Goal: Task Accomplishment & Management: Manage account settings

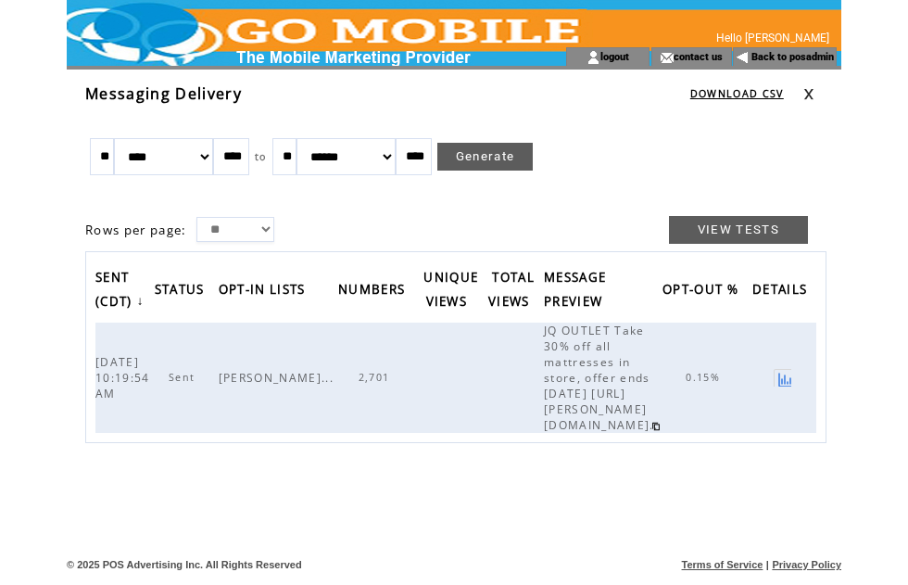
scroll to position [0, 95]
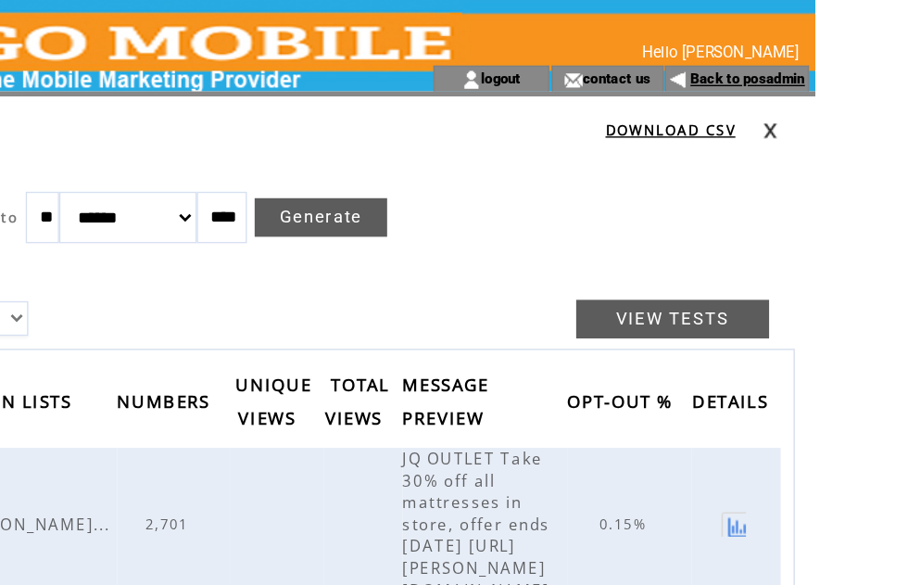
click at [752, 62] on link "Back to posadmin" at bounding box center [793, 57] width 83 height 12
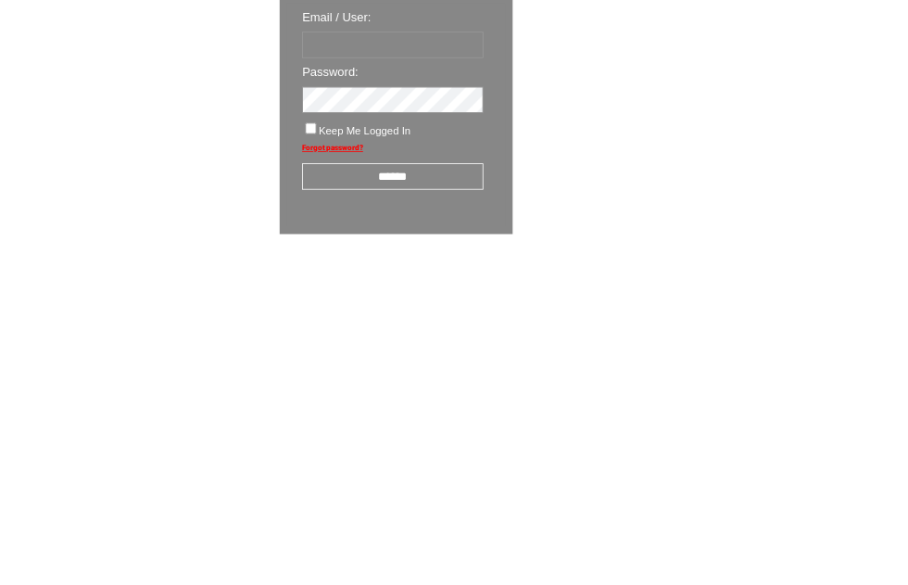
scroll to position [32, 0]
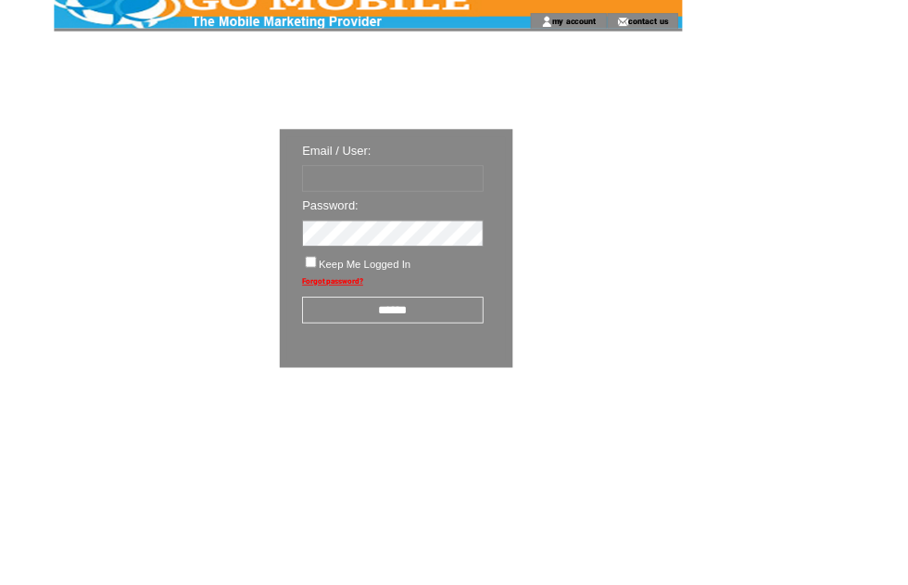
type input "********"
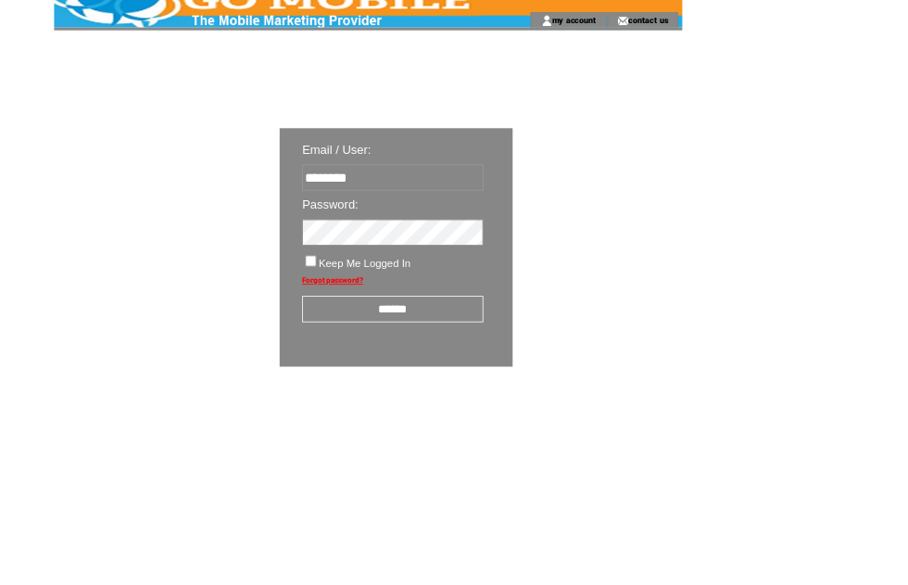
click at [507, 392] on input "******" at bounding box center [484, 381] width 223 height 32
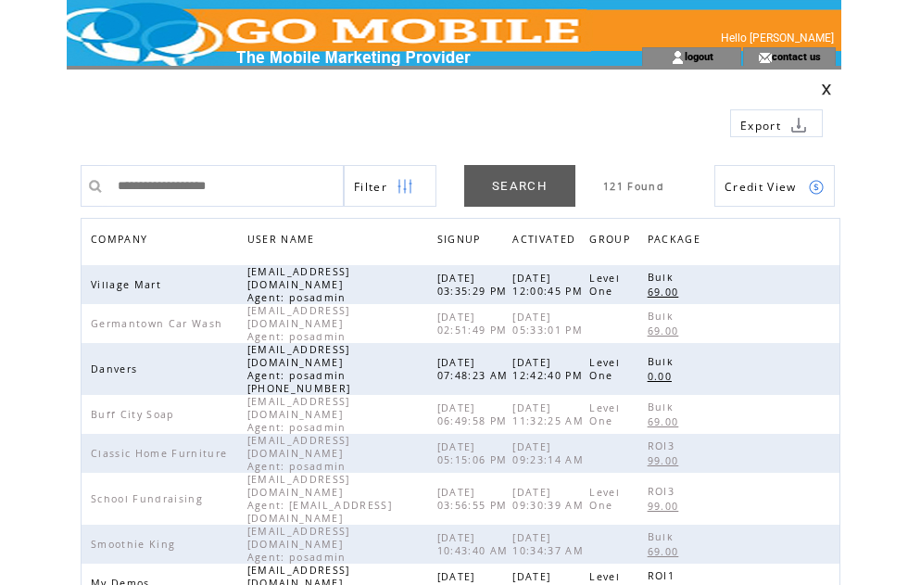
click at [148, 236] on span "COMPANY" at bounding box center [121, 241] width 61 height 27
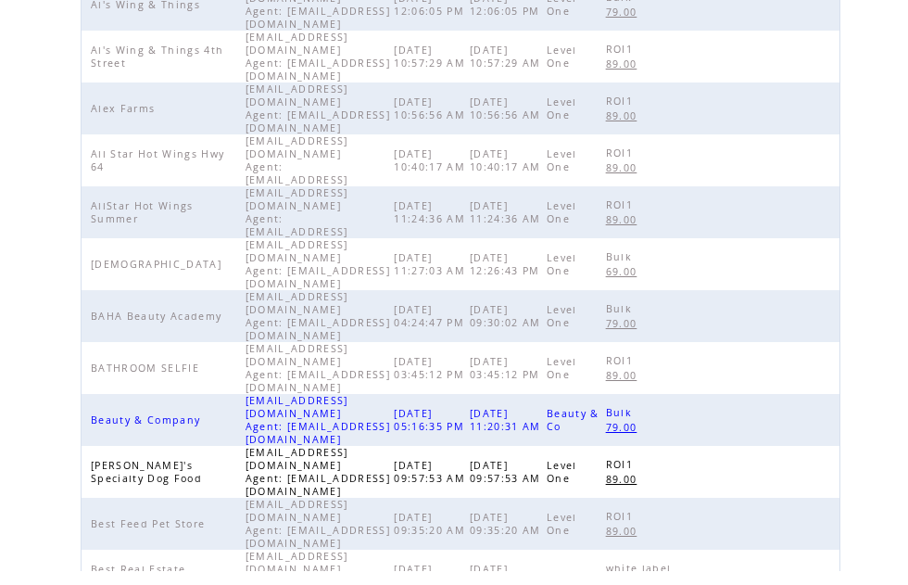
scroll to position [584, 0]
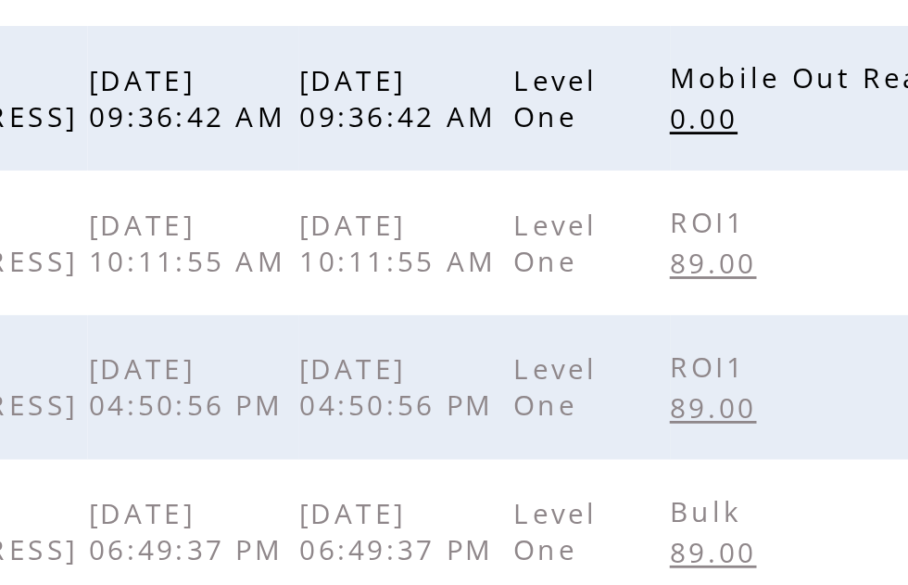
scroll to position [464, 0]
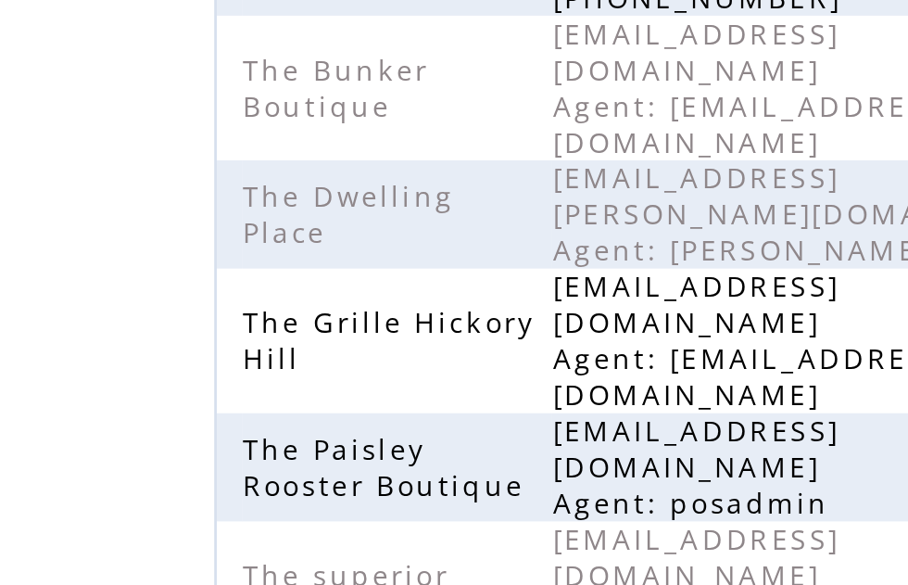
scroll to position [425, 0]
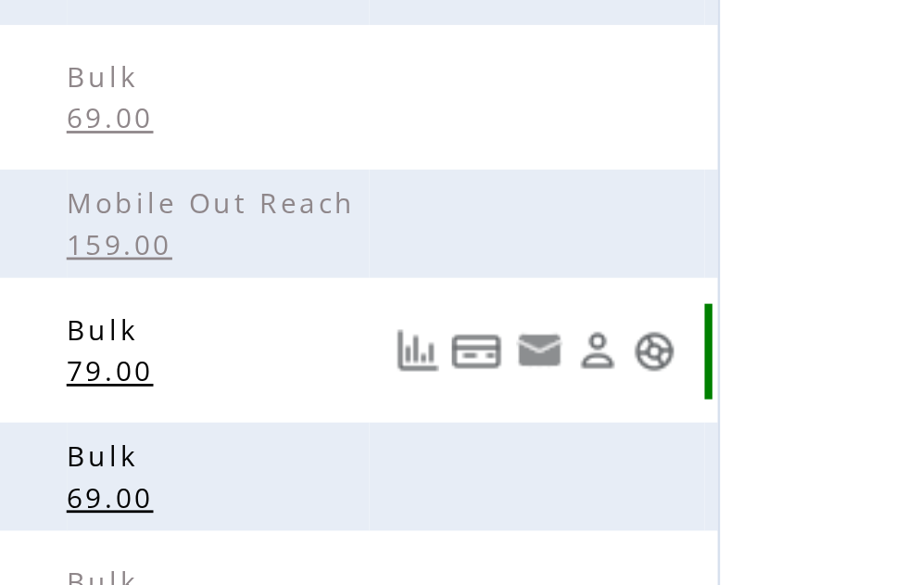
click at [809, 119] on link at bounding box center [817, 127] width 16 height 16
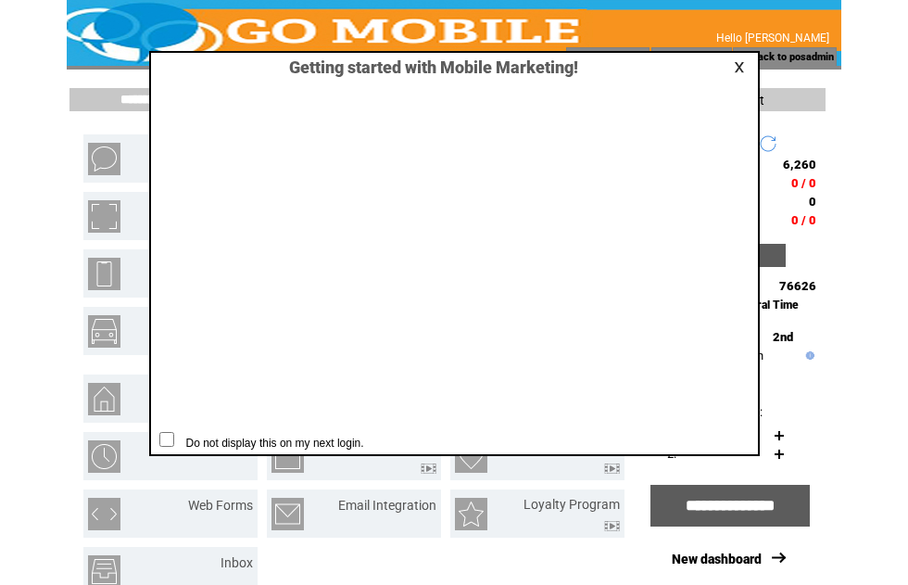
scroll to position [1, 0]
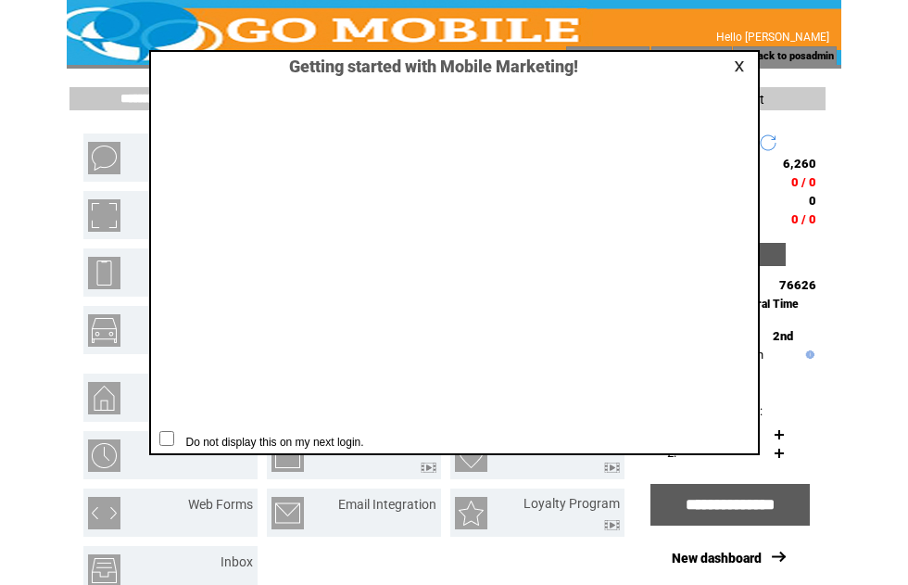
click at [745, 64] on link at bounding box center [742, 66] width 17 height 12
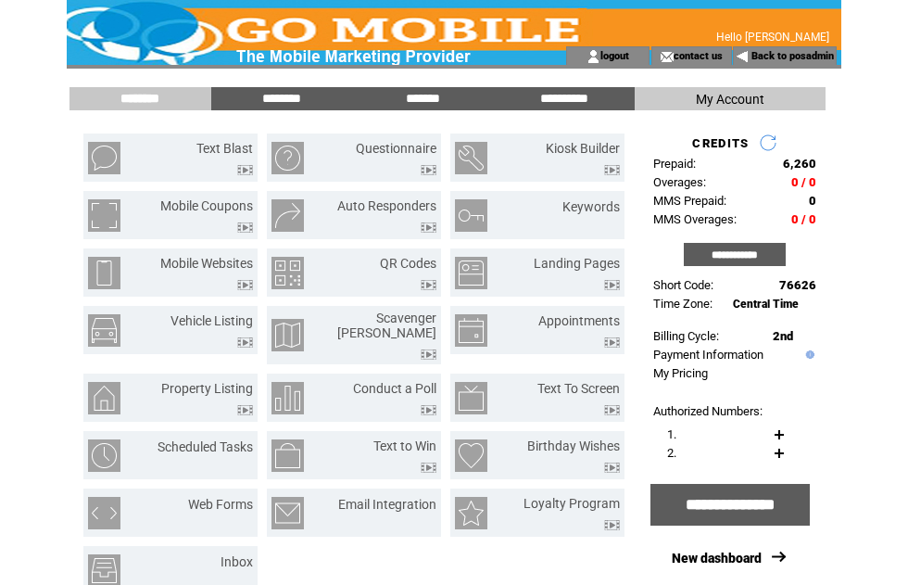
click at [747, 266] on input "**********" at bounding box center [735, 254] width 102 height 23
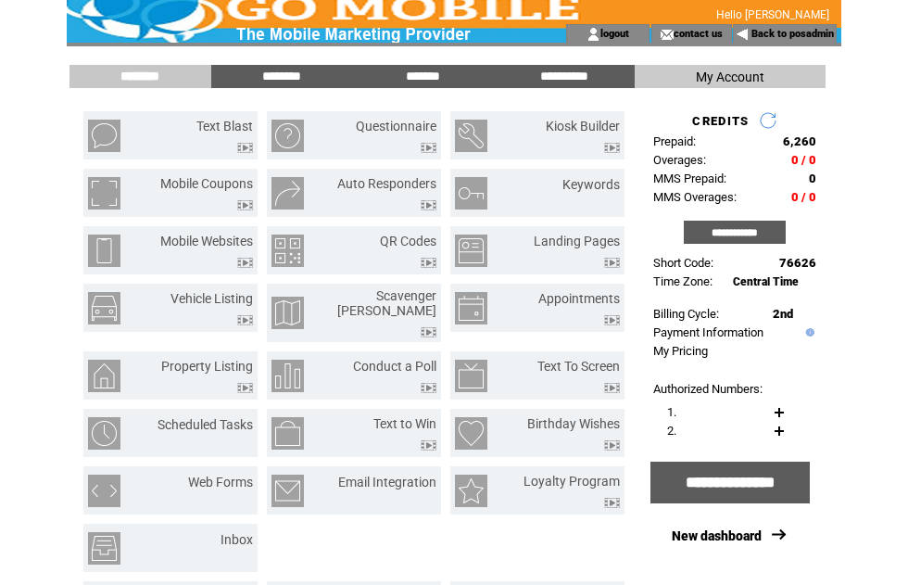
scroll to position [23, 0]
click at [792, 38] on link "Back to posadmin" at bounding box center [793, 34] width 83 height 12
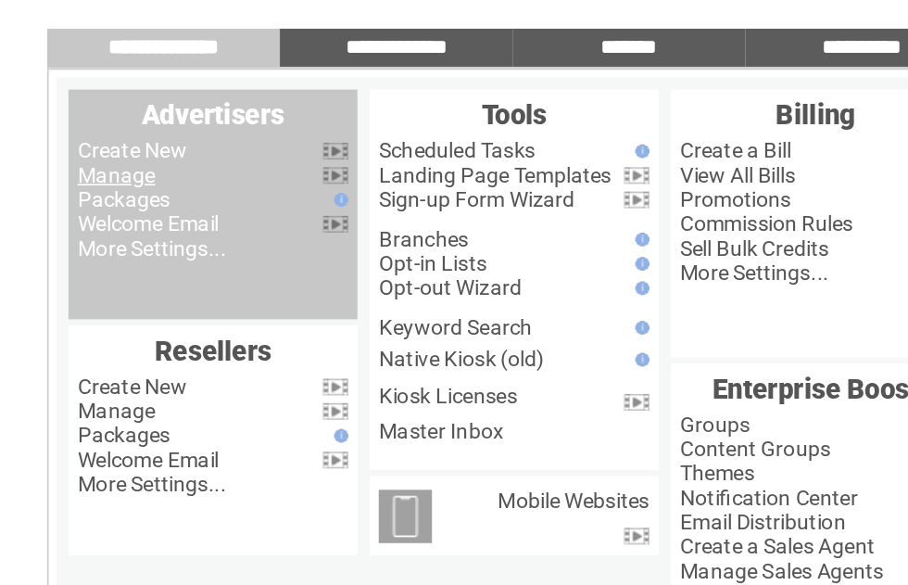
click at [95, 170] on link "Manage" at bounding box center [106, 177] width 47 height 15
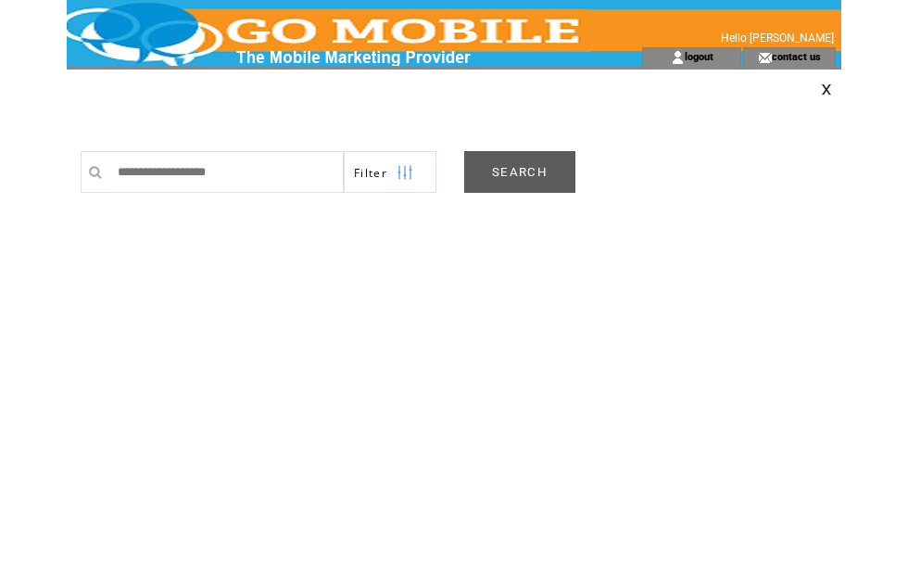
click at [531, 171] on link "SEARCH" at bounding box center [519, 172] width 111 height 42
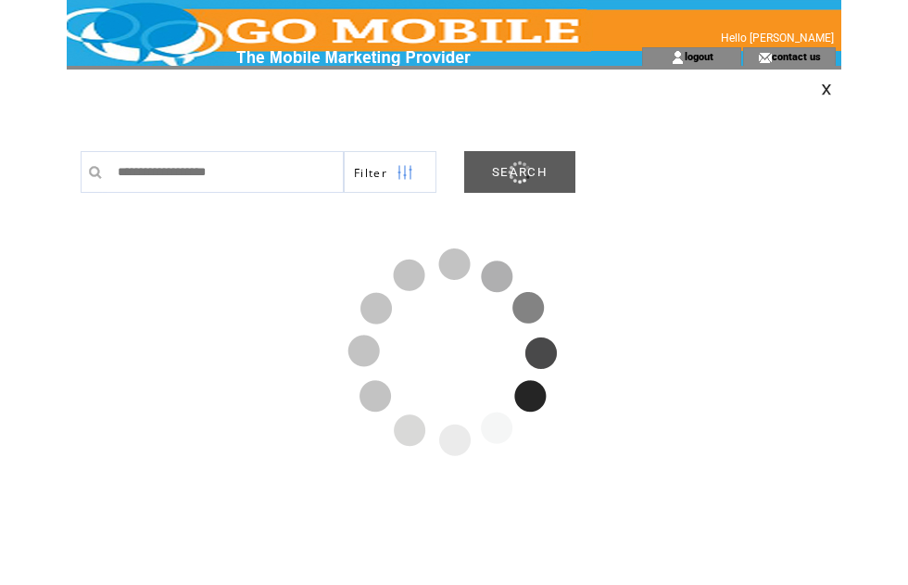
click at [832, 90] on link at bounding box center [826, 89] width 11 height 12
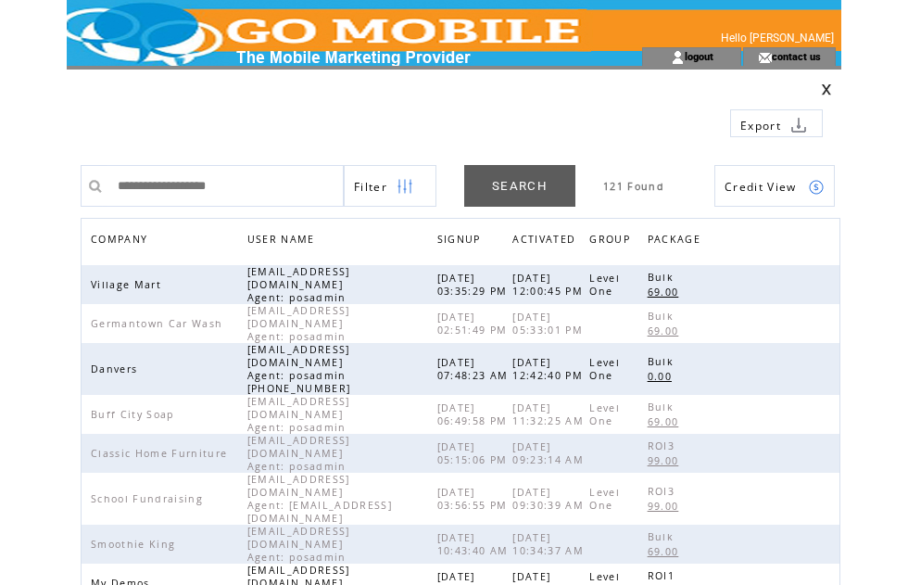
click at [137, 236] on span "COMPANY" at bounding box center [121, 241] width 61 height 27
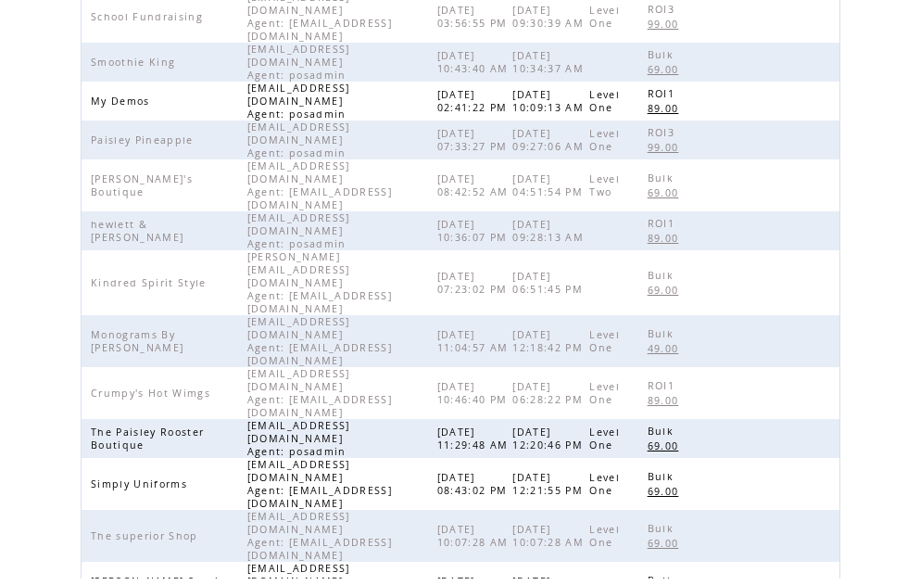
scroll to position [538, 0]
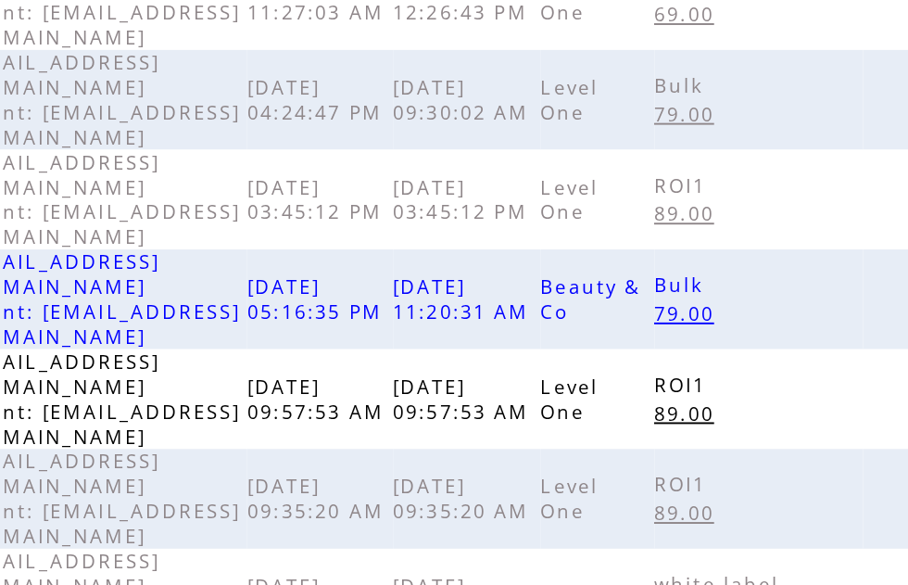
scroll to position [584, 0]
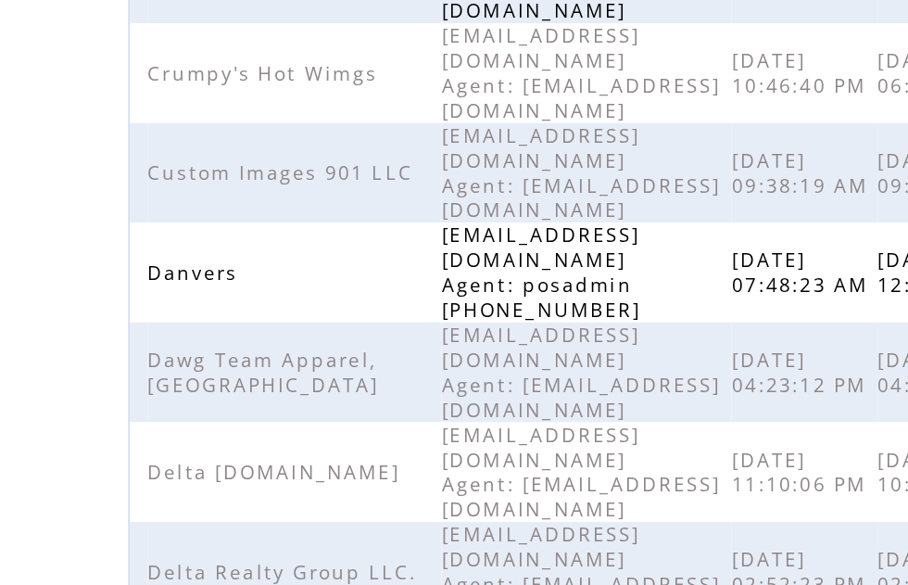
scroll to position [473, 0]
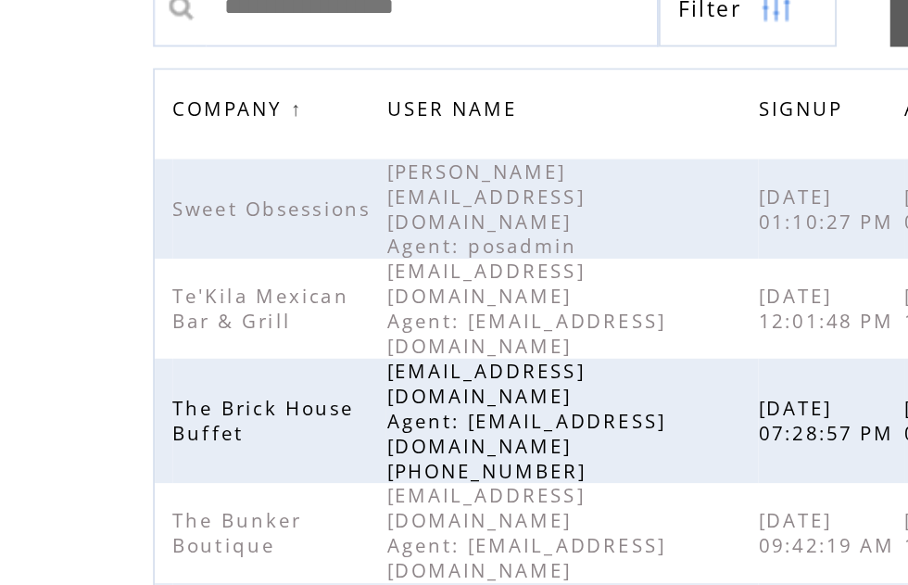
scroll to position [181, 0]
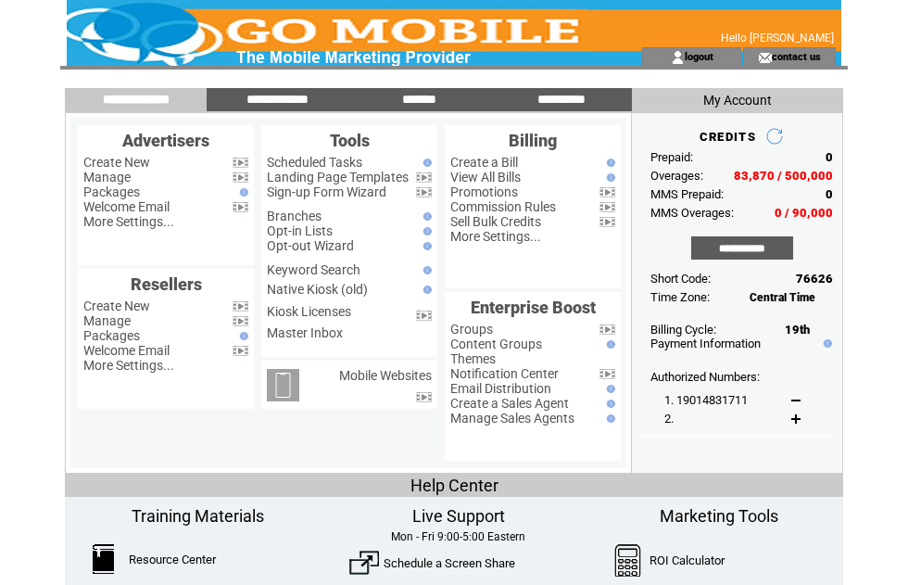
scroll to position [69, 98]
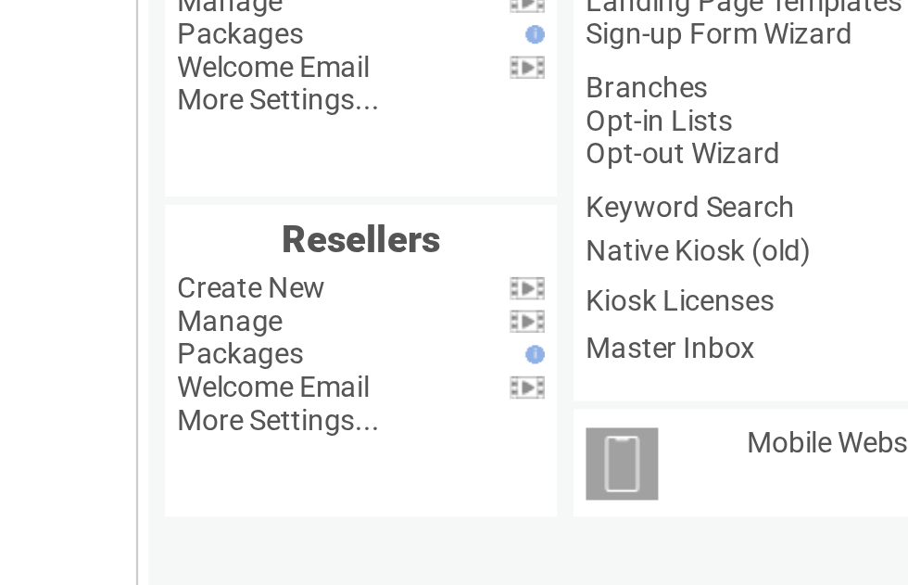
click at [119, 101] on link "Manage" at bounding box center [106, 108] width 47 height 15
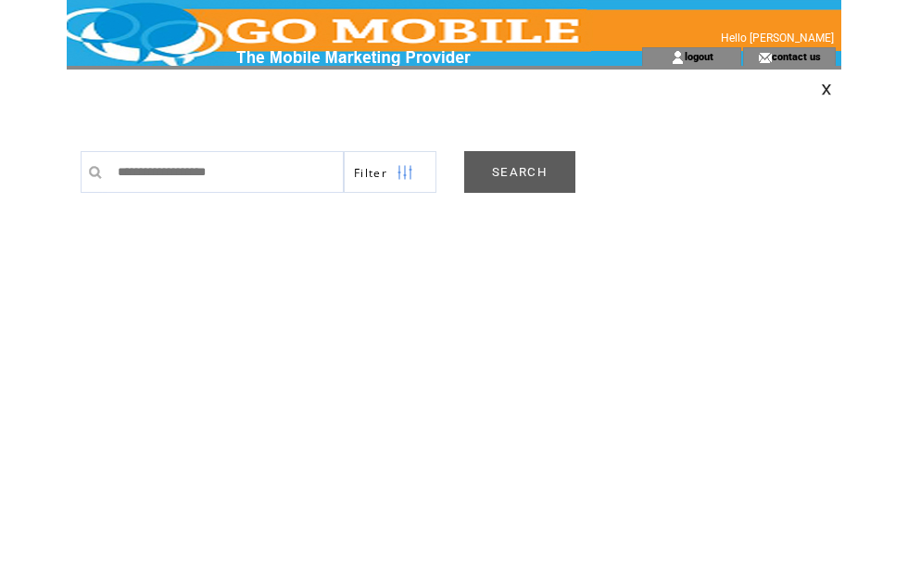
click at [533, 181] on link "SEARCH" at bounding box center [519, 172] width 111 height 42
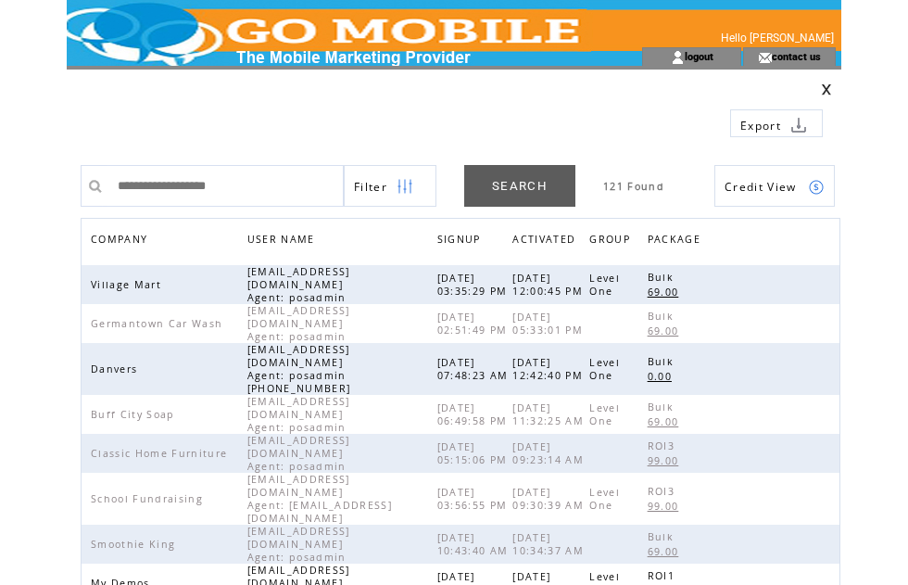
click at [140, 245] on span "COMPANY" at bounding box center [121, 241] width 61 height 27
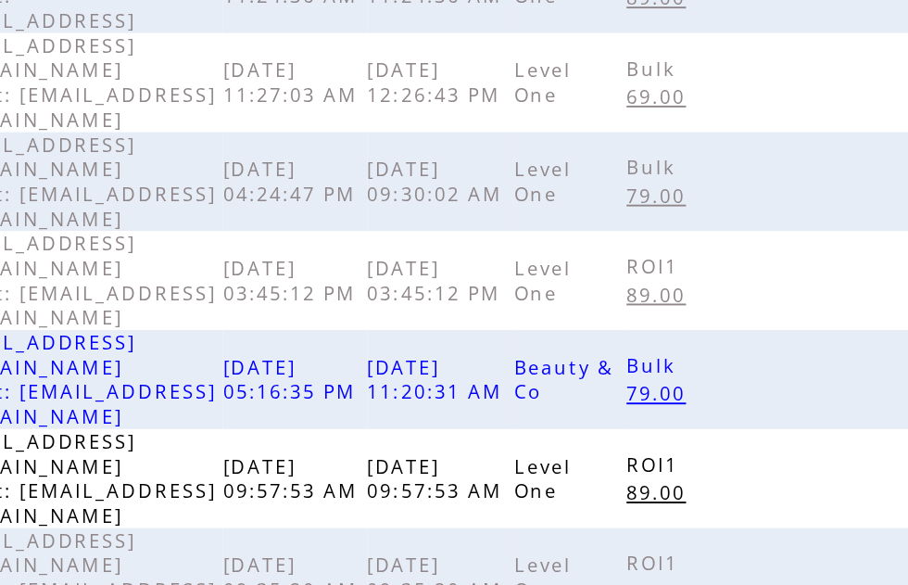
scroll to position [584, 0]
